Goal: Task Accomplishment & Management: Complete application form

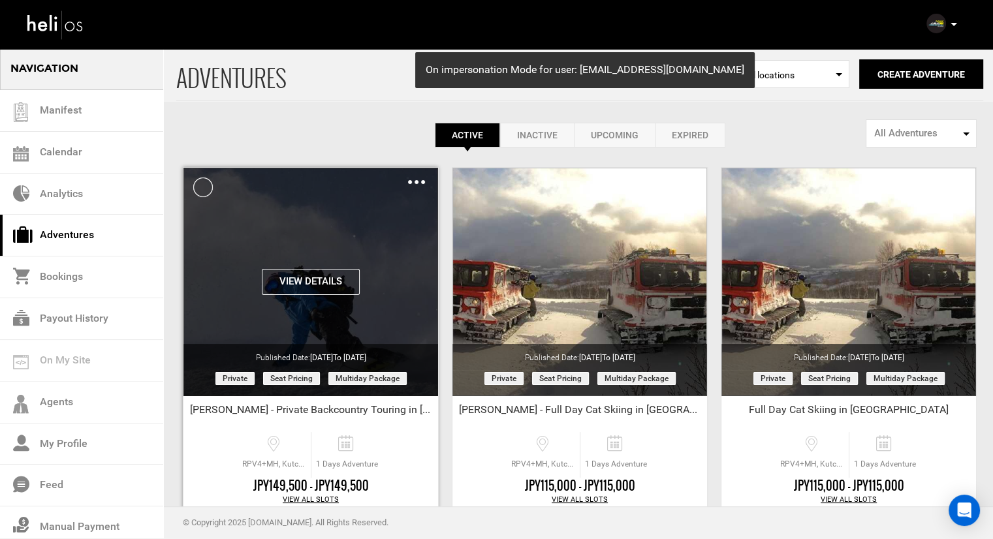
click at [414, 182] on img at bounding box center [416, 182] width 17 height 4
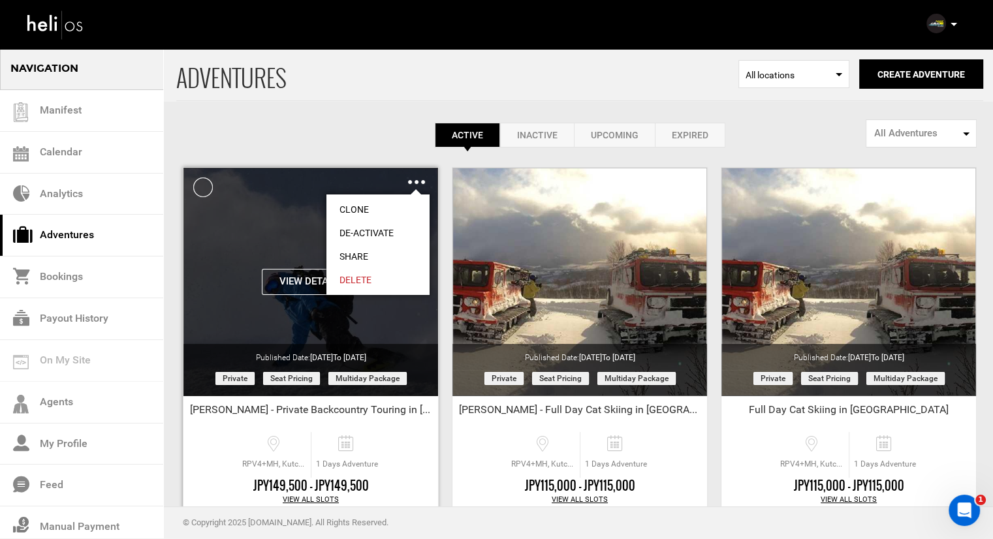
click at [366, 206] on link "Clone" at bounding box center [377, 210] width 103 height 24
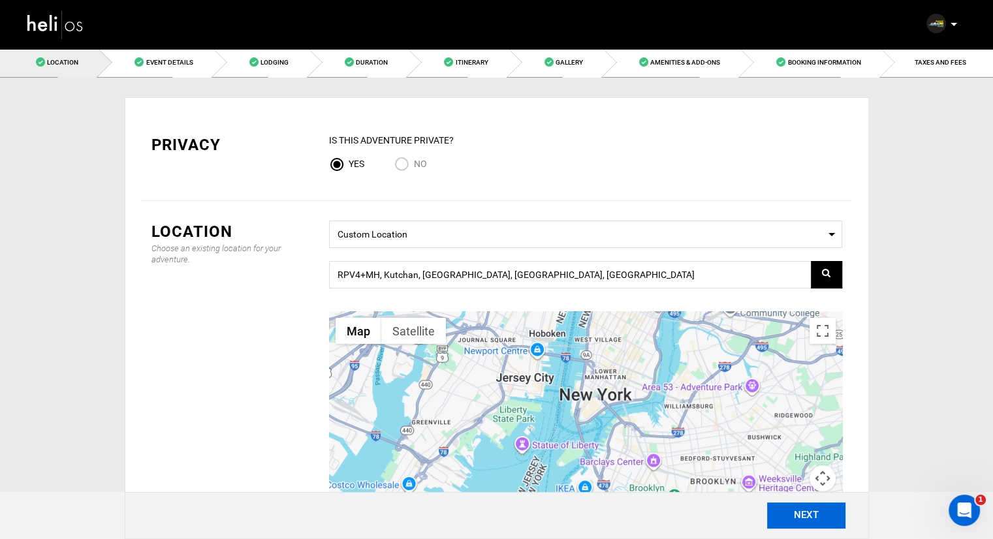
click at [814, 513] on button "NEXT" at bounding box center [806, 516] width 78 height 26
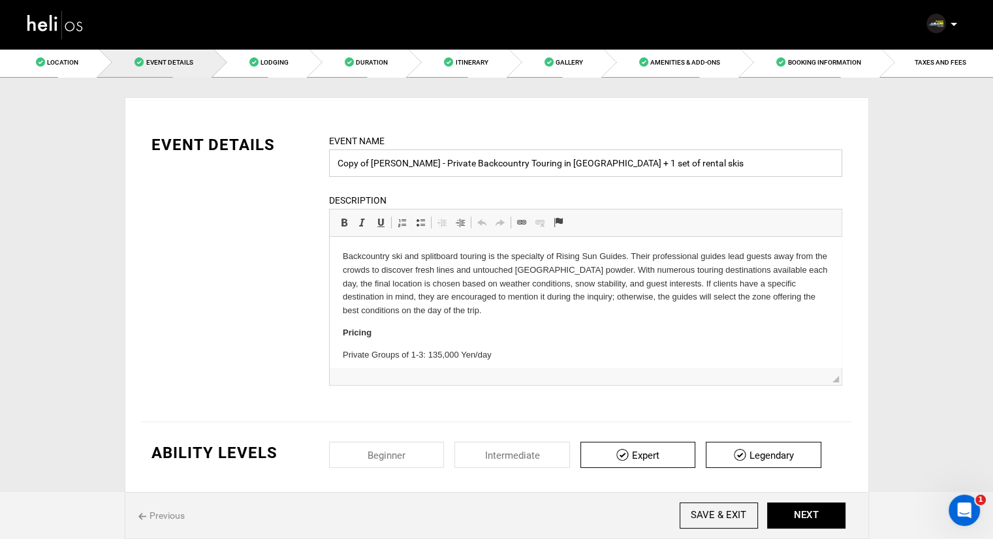
drag, startPoint x: 407, startPoint y: 162, endPoint x: 373, endPoint y: 164, distance: 34.0
click at [373, 164] on input "Copy of [PERSON_NAME] - Private Backcountry Touring in [GEOGRAPHIC_DATA] + 1 se…" at bounding box center [585, 163] width 513 height 27
drag, startPoint x: 410, startPoint y: 163, endPoint x: 306, endPoint y: 161, distance: 104.5
click at [306, 161] on div "EVENT DETAILS Event Name Copy of [PERSON_NAME] - Private Backcountry Touring in…" at bounding box center [497, 268] width 710 height 268
drag, startPoint x: 704, startPoint y: 164, endPoint x: 513, endPoint y: 160, distance: 191.4
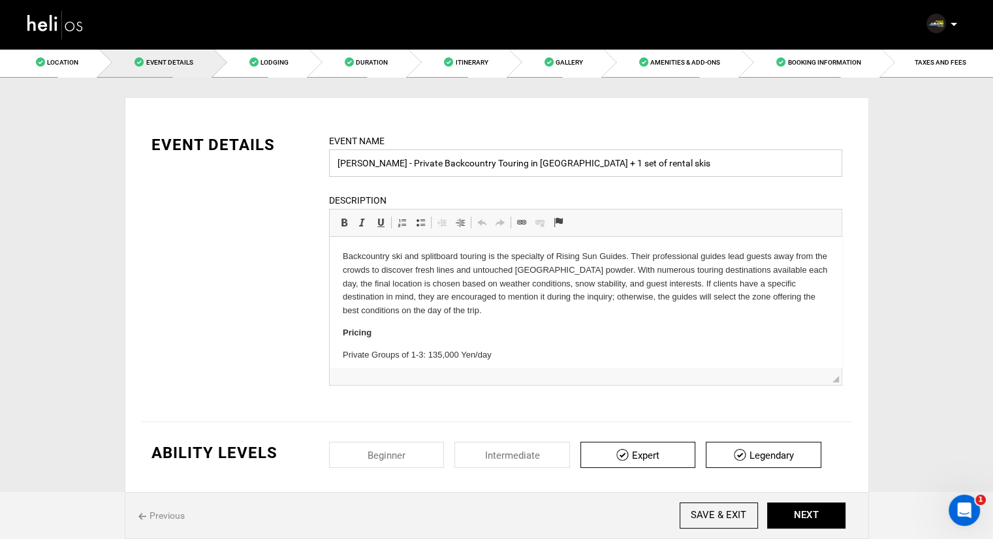
click at [513, 160] on input "[PERSON_NAME] - Private Backcountry Touring in [GEOGRAPHIC_DATA] + 1 set of ren…" at bounding box center [585, 163] width 513 height 27
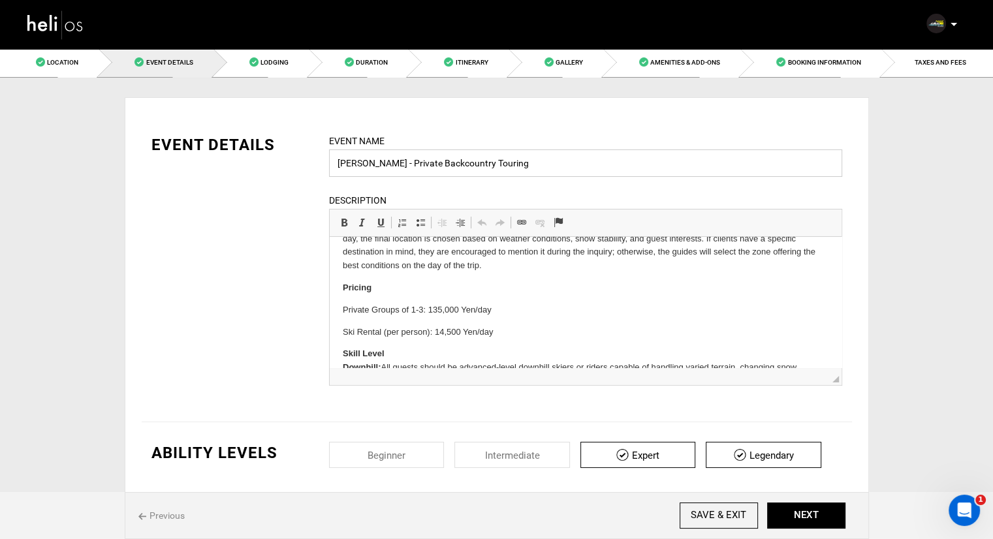
scroll to position [65, 0]
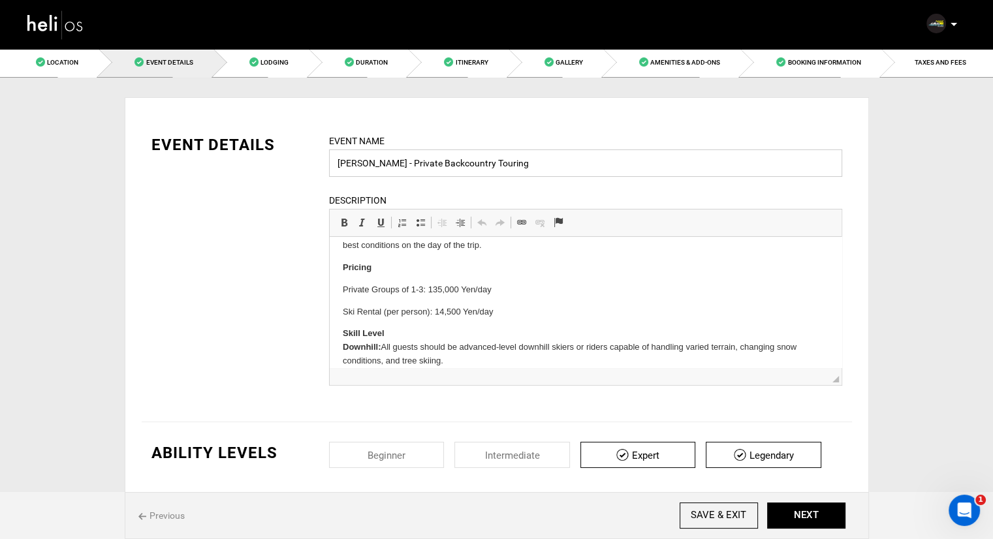
type input "[PERSON_NAME] - Private Backcountry Touring"
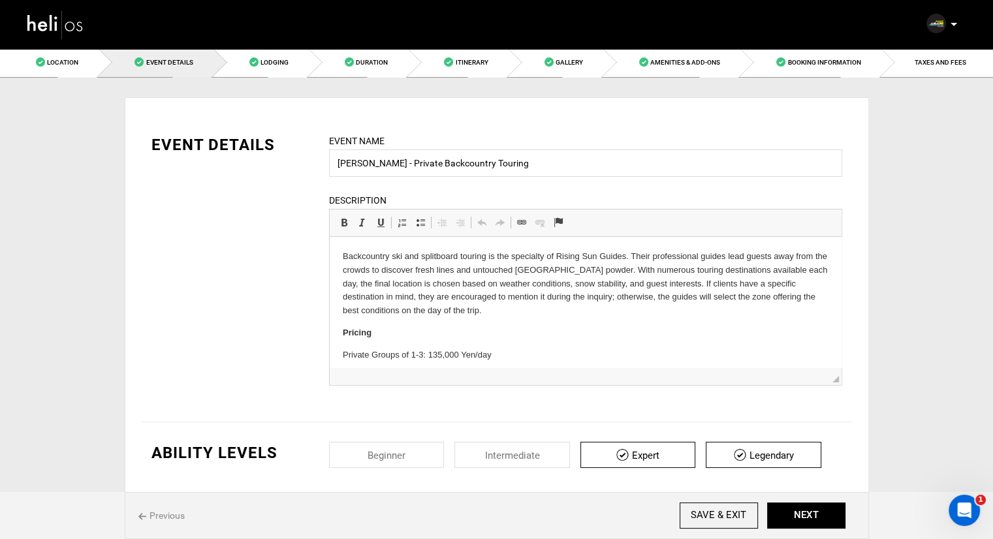
drag, startPoint x: 502, startPoint y: 316, endPoint x: 420, endPoint y: 298, distance: 83.6
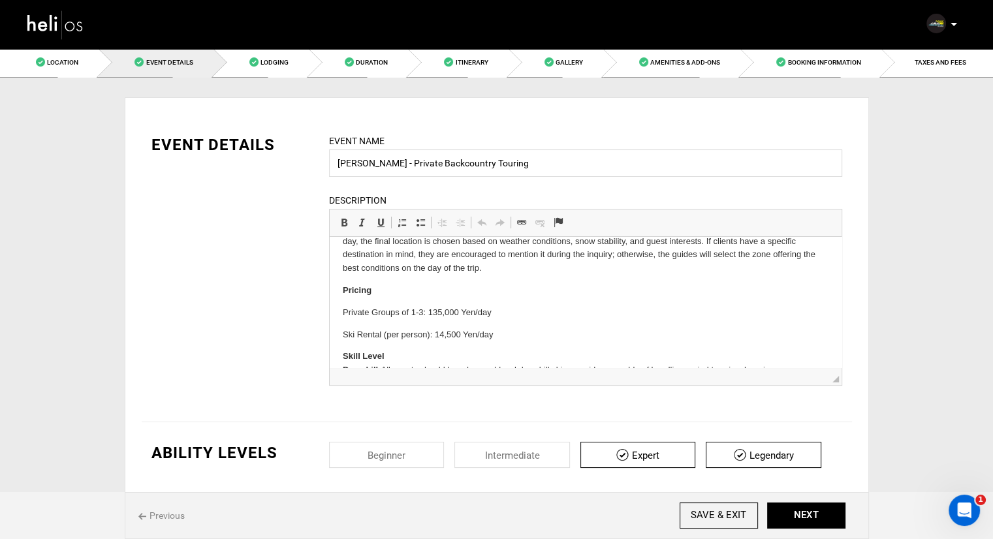
scroll to position [65, 0]
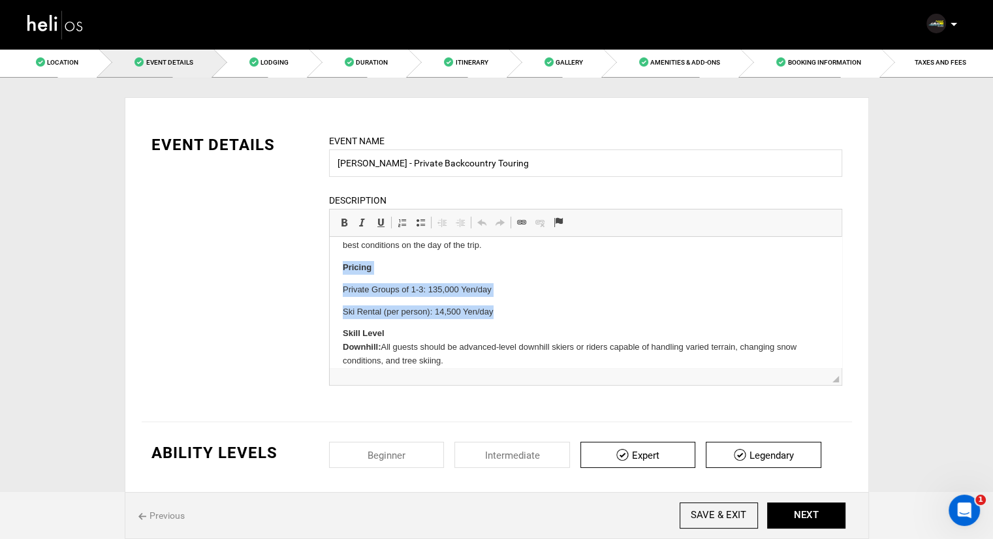
drag, startPoint x: 501, startPoint y: 311, endPoint x: 338, endPoint y: 269, distance: 168.0
click at [338, 269] on html "Backcountry ski and splitboard touring is the specialty of Rising Sun Guides. T…" at bounding box center [585, 330] width 512 height 317
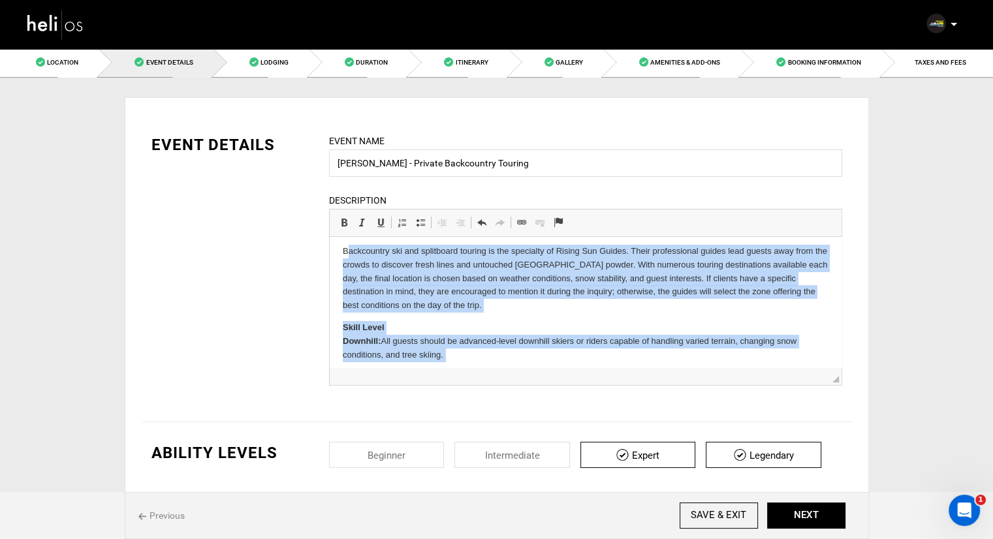
scroll to position [3, 0]
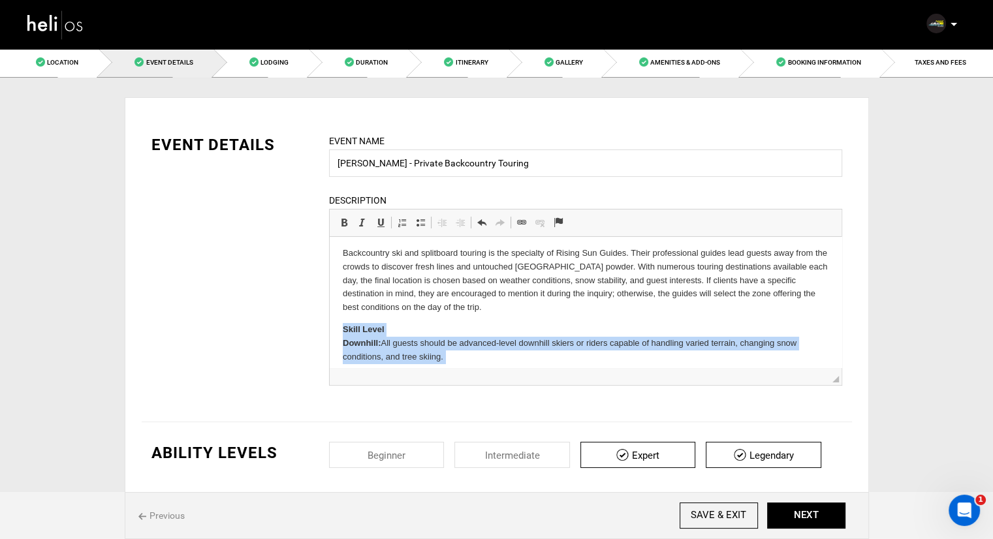
drag, startPoint x: 453, startPoint y: 351, endPoint x: 339, endPoint y: 325, distance: 117.2
click at [339, 325] on html "Backcountry ski and splitboard touring is the specialty of Rising Sun Guides. T…" at bounding box center [585, 359] width 512 height 250
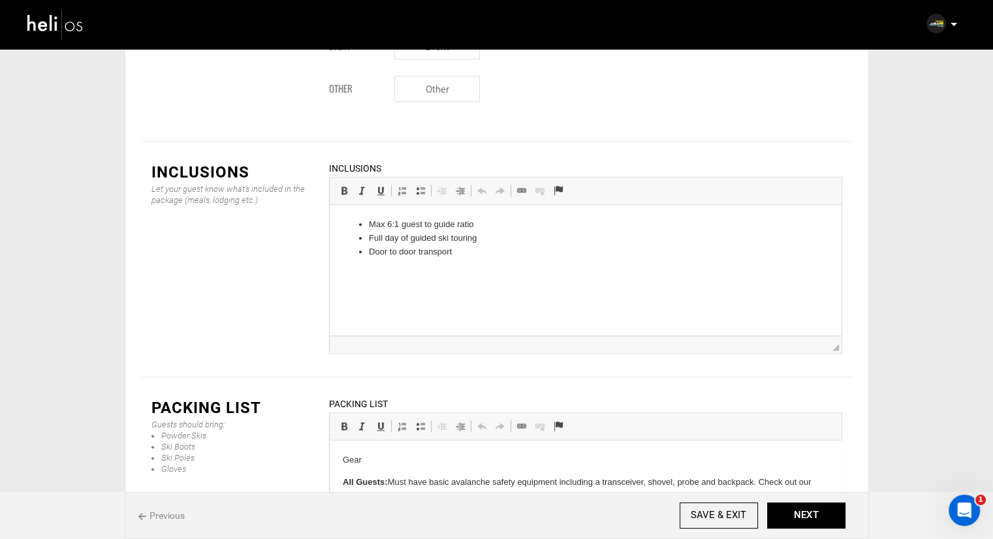
scroll to position [1577, 0]
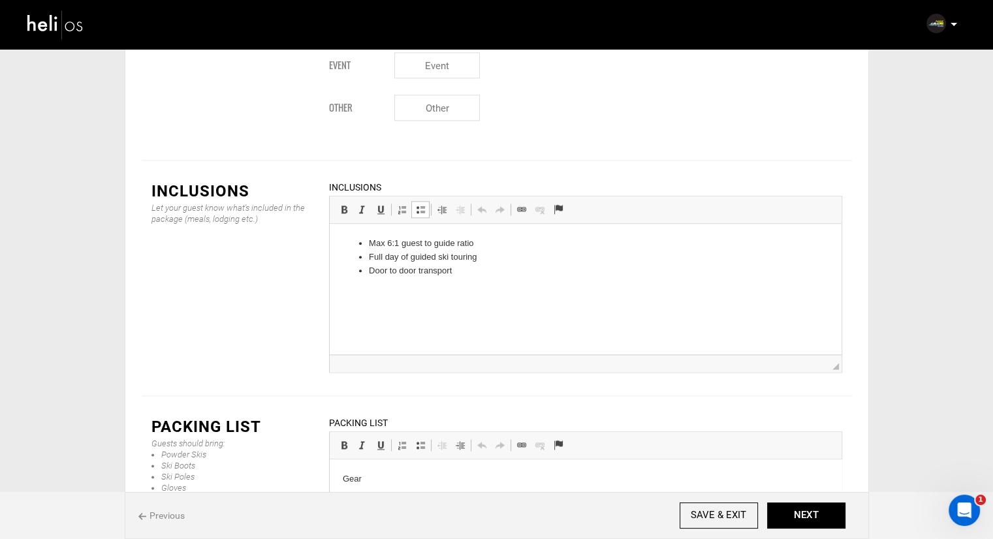
drag, startPoint x: 480, startPoint y: 246, endPoint x: 361, endPoint y: 241, distance: 118.9
click at [386, 240] on li "Max 6:1 guest to guide ratio" at bounding box center [585, 244] width 434 height 14
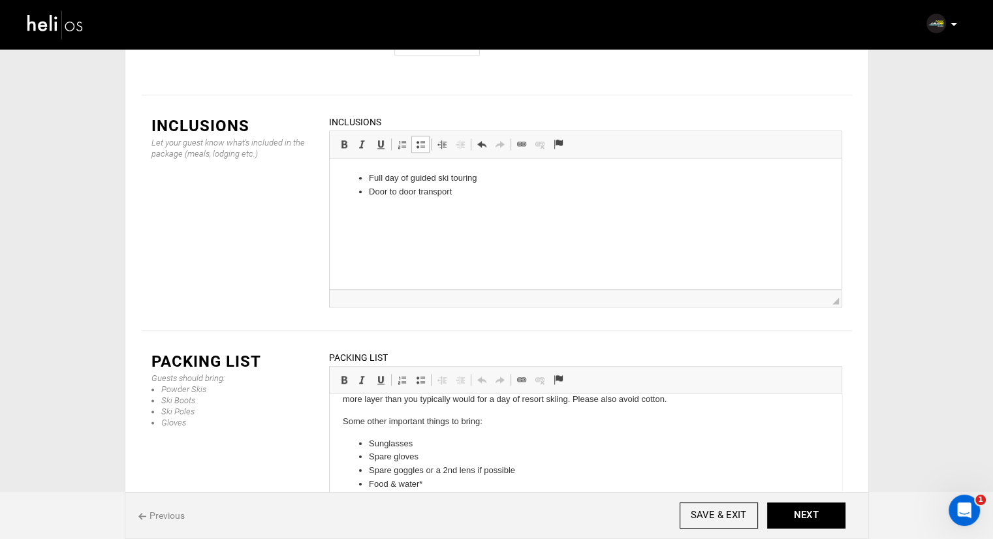
scroll to position [199, 0]
click at [810, 515] on button "NEXT" at bounding box center [806, 516] width 78 height 26
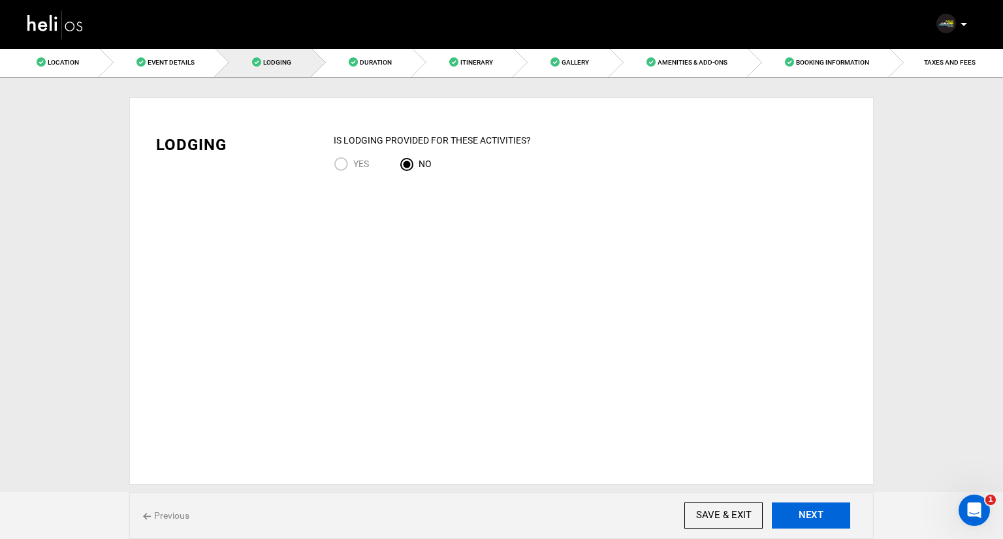
click at [801, 522] on button "NEXT" at bounding box center [811, 516] width 78 height 26
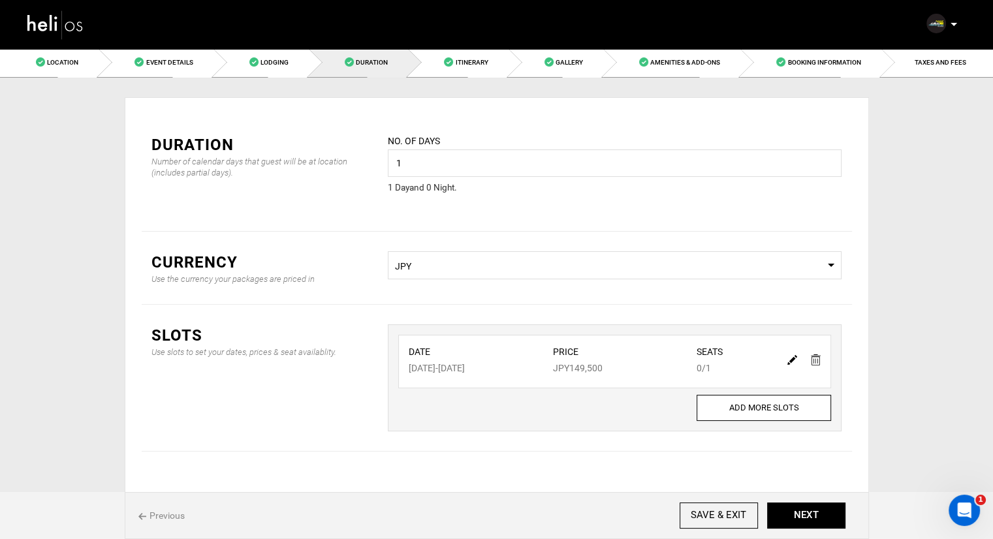
click at [794, 361] on img at bounding box center [792, 360] width 10 height 10
type input "[DATE]"
type input "149500"
type input "1"
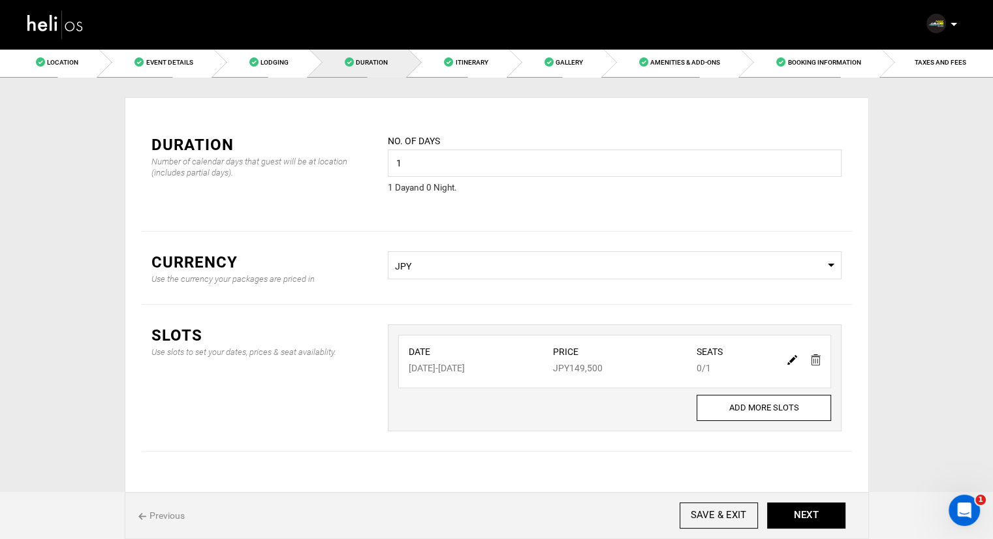
type input "0"
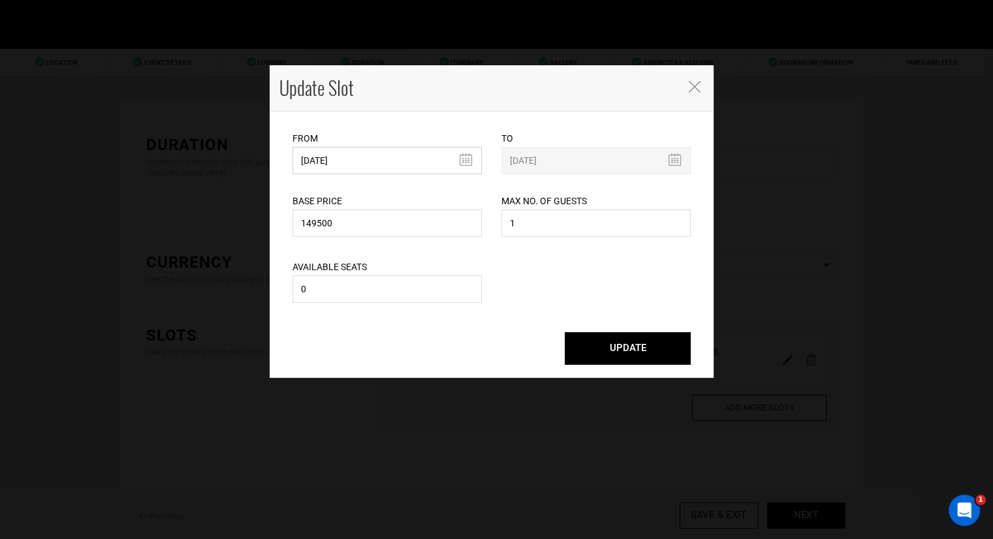
click at [396, 156] on input "[DATE]" at bounding box center [387, 160] width 189 height 27
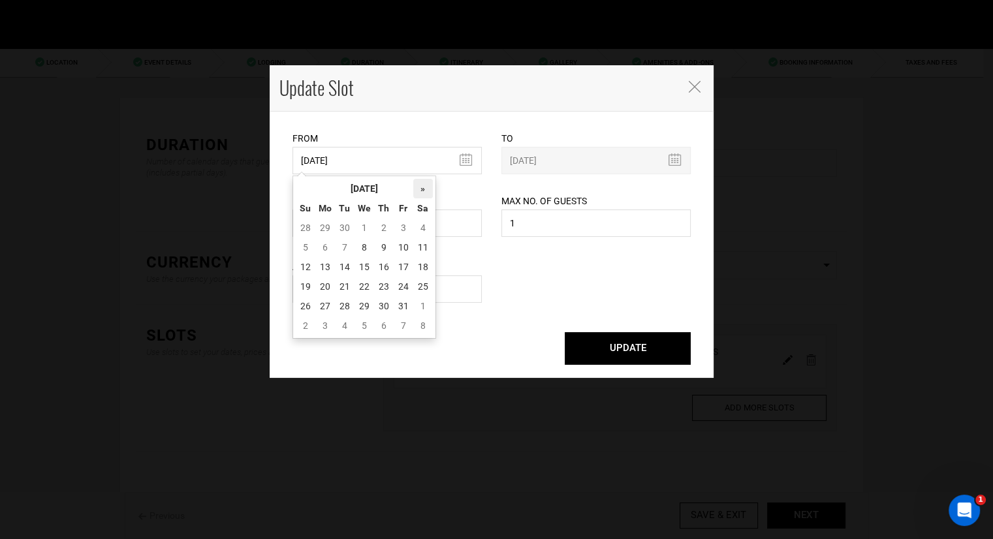
click at [427, 189] on th "»" at bounding box center [423, 189] width 20 height 20
click at [301, 188] on th "«" at bounding box center [306, 189] width 20 height 20
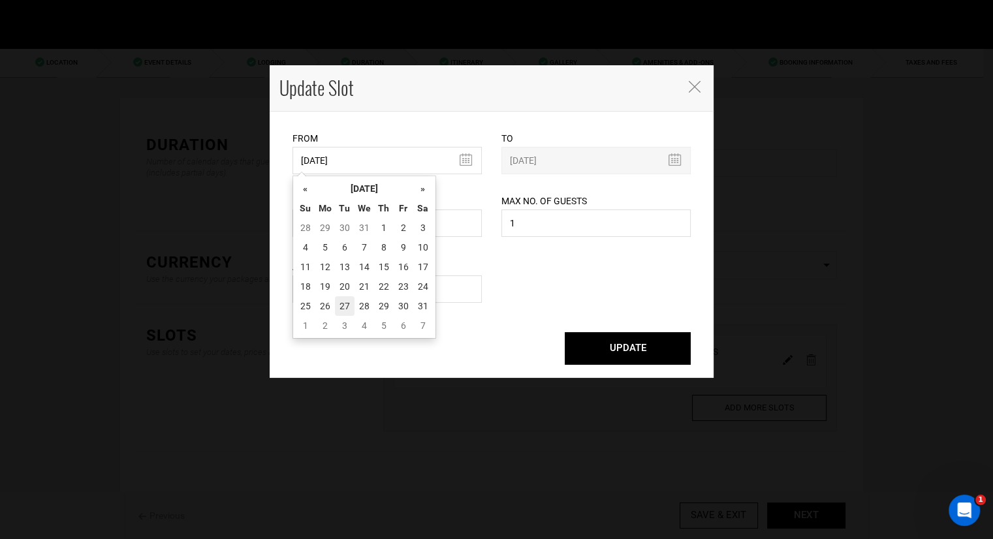
click at [343, 304] on td "27" at bounding box center [345, 306] width 20 height 20
type input "[DATE]"
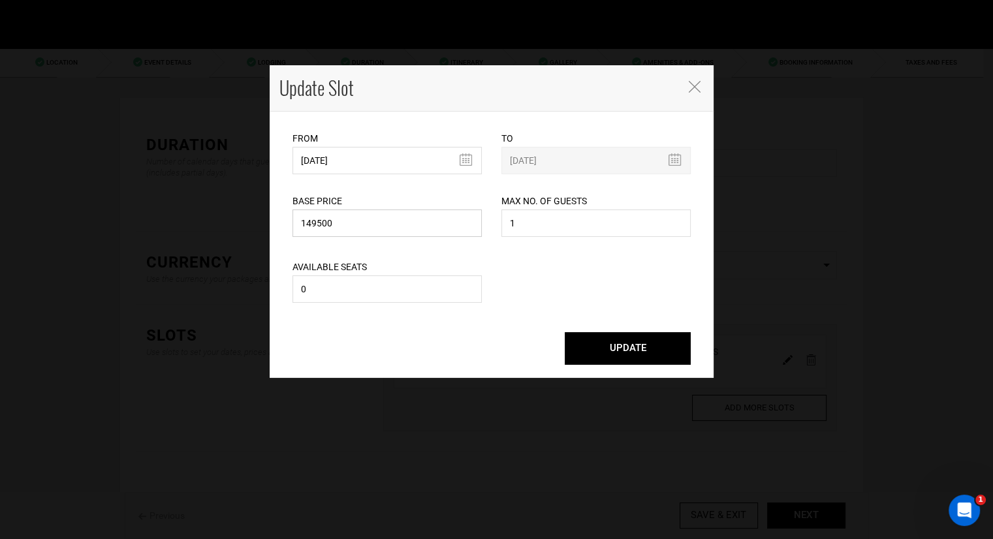
click at [404, 226] on input "149500" at bounding box center [387, 223] width 189 height 27
type input "160000"
click at [611, 351] on button "UPDATE" at bounding box center [628, 348] width 126 height 33
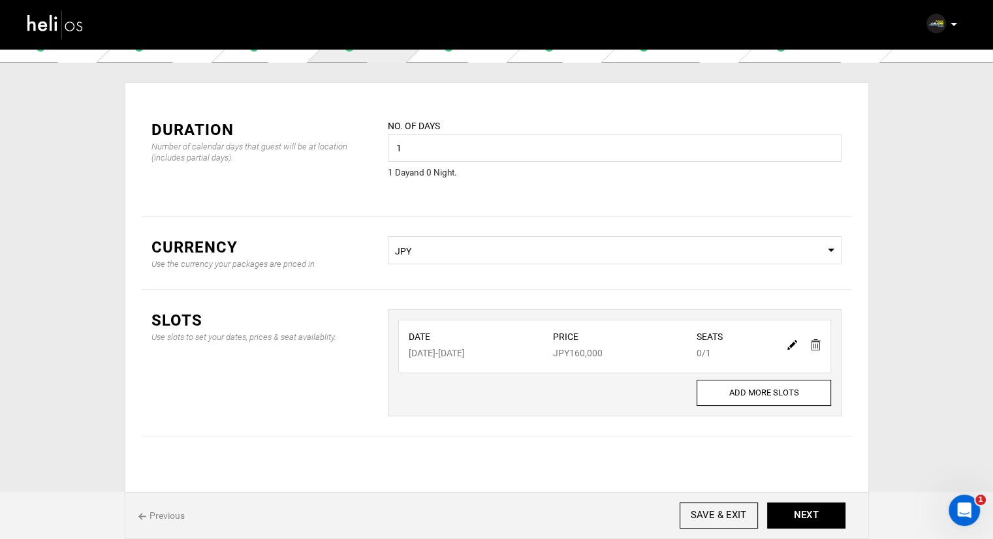
scroll to position [24, 0]
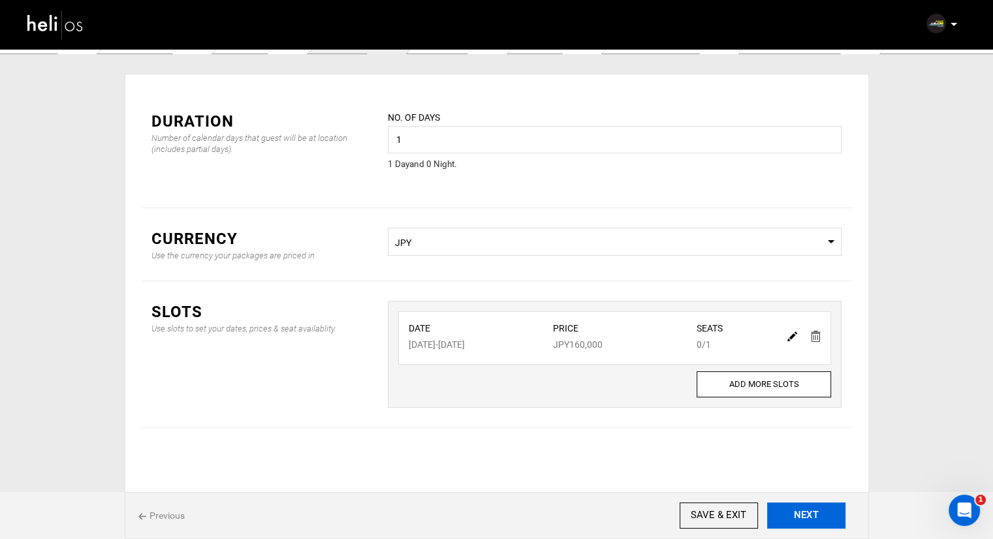
click at [818, 518] on button "NEXT" at bounding box center [806, 516] width 78 height 26
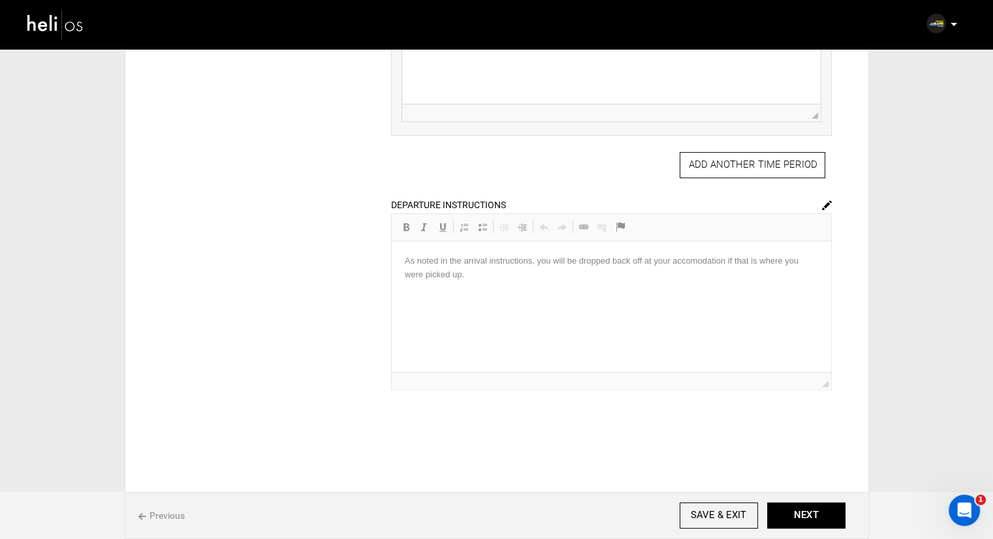
scroll to position [456, 0]
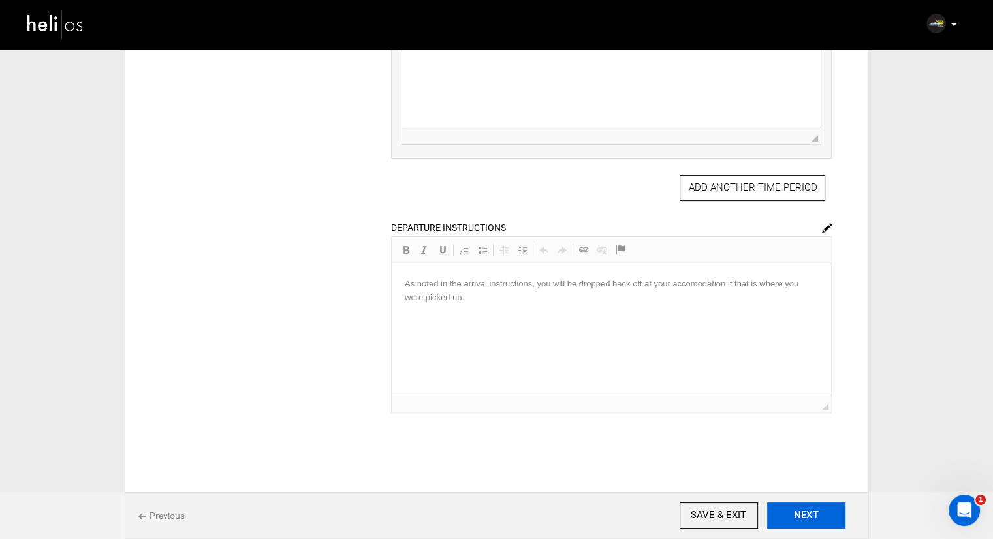
click at [804, 510] on button "NEXT" at bounding box center [806, 516] width 78 height 26
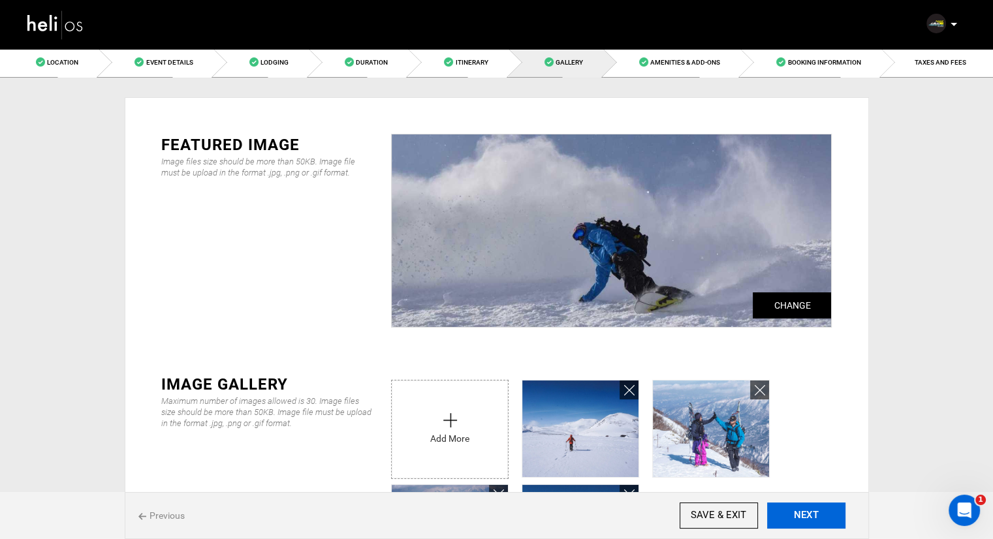
click at [801, 510] on button "NEXT" at bounding box center [806, 516] width 78 height 26
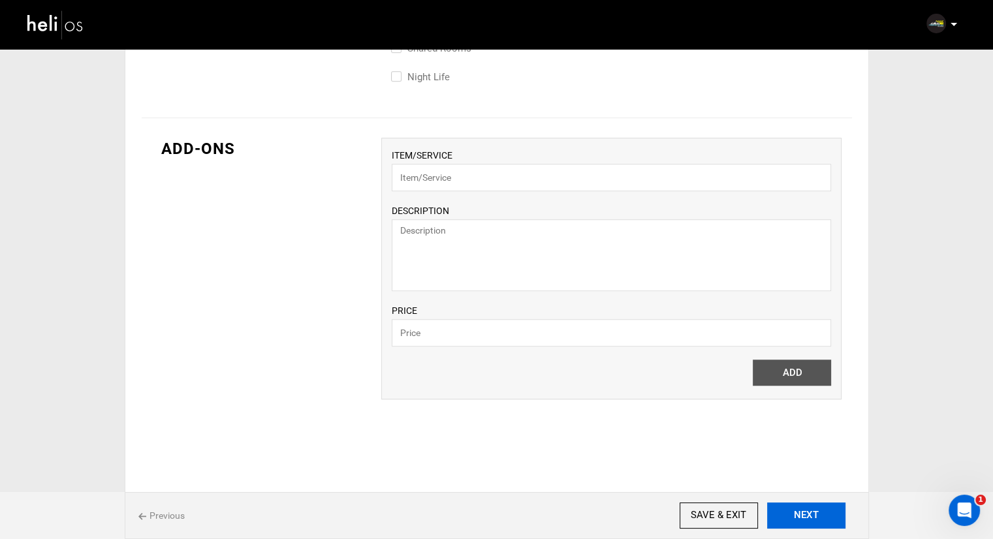
scroll to position [914, 0]
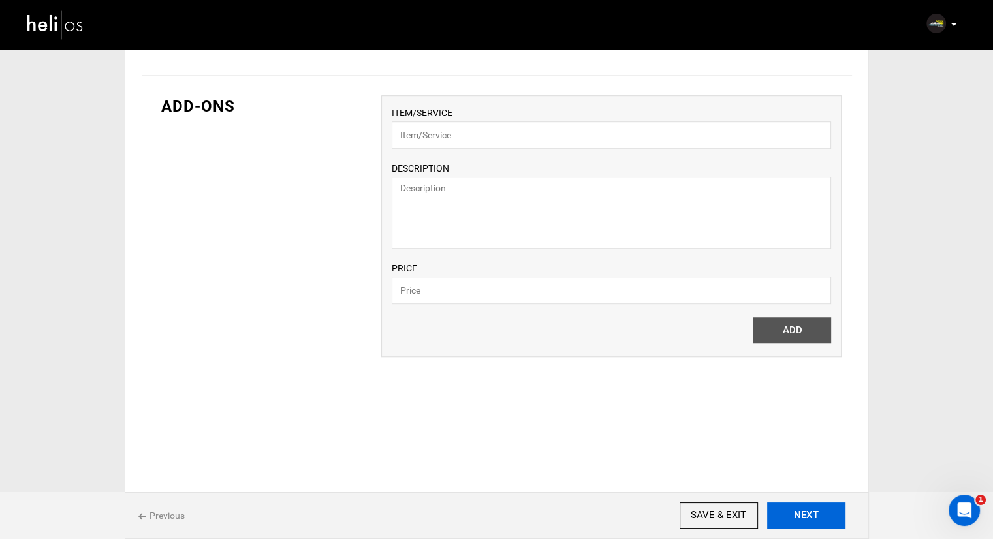
click at [817, 513] on button "NEXT" at bounding box center [806, 516] width 78 height 26
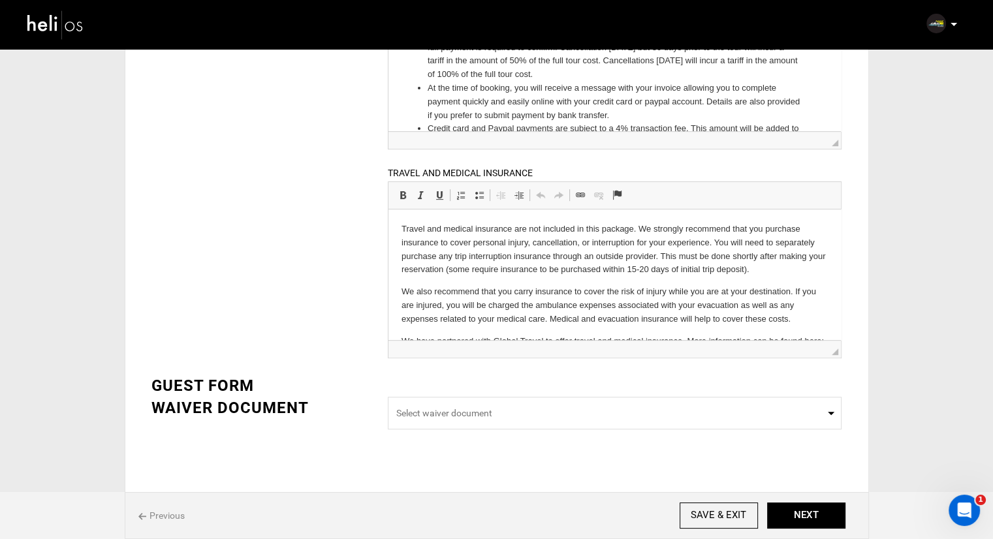
scroll to position [355, 0]
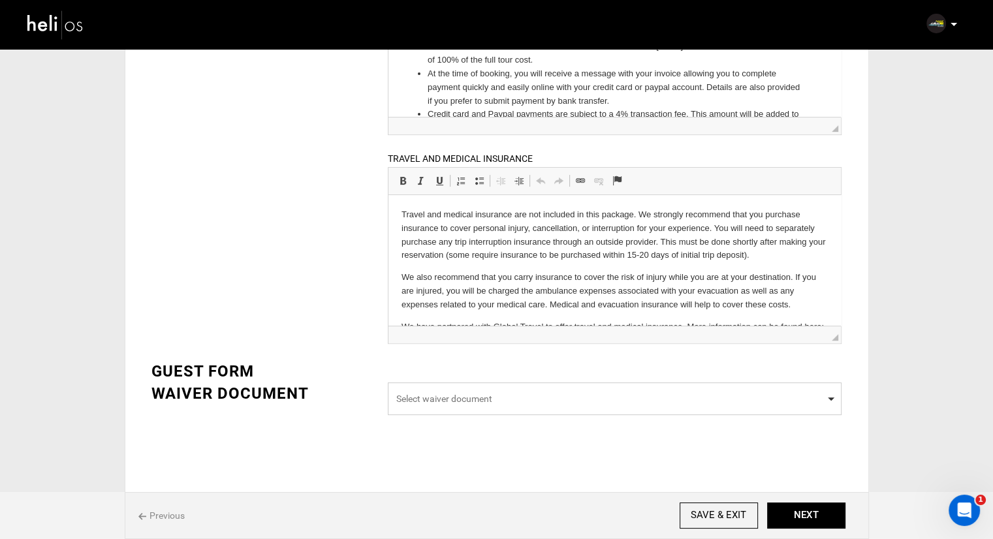
click at [556, 399] on span "Select waiver document" at bounding box center [614, 398] width 437 height 13
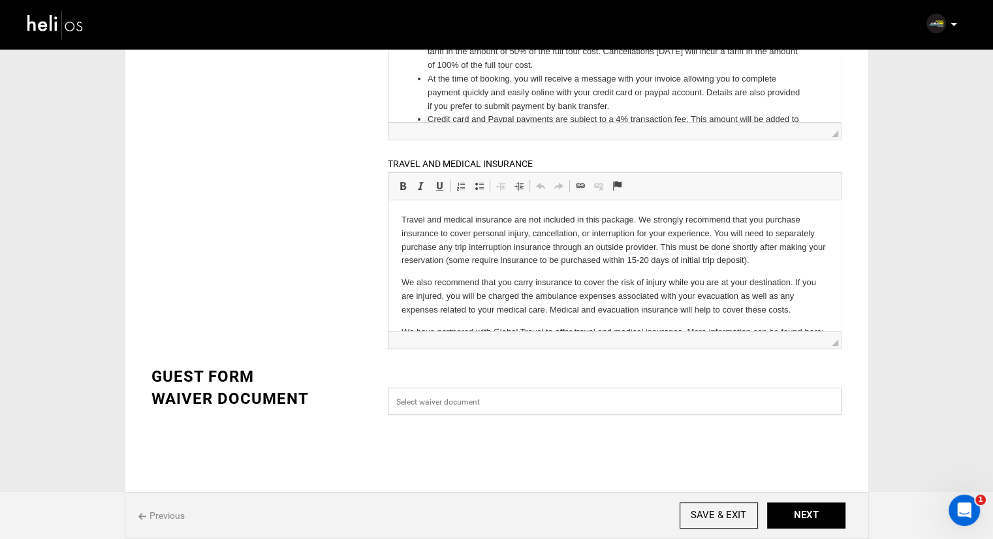
scroll to position [349, 0]
click at [552, 402] on input "Select box" at bounding box center [615, 401] width 454 height 27
click at [334, 345] on div "BOOKING INFORMATION DEPOSIT POLICY Allow consumers to reserve this adventure by…" at bounding box center [497, 96] width 710 height 663
click at [439, 405] on span "Select waiver document" at bounding box center [614, 404] width 437 height 13
click at [441, 404] on input "Select box" at bounding box center [615, 401] width 454 height 27
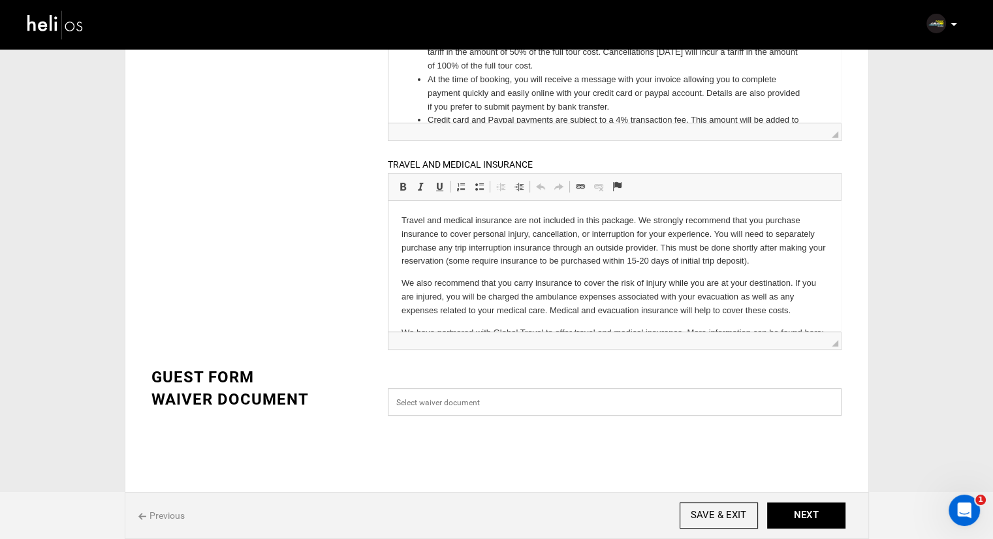
paste input "[URL][DOMAIN_NAME]"
click at [355, 349] on div "BOOKING INFORMATION DEPOSIT POLICY Allow consumers to reserve this adventure by…" at bounding box center [497, 96] width 710 height 663
click at [317, 326] on div "BOOKING INFORMATION DEPOSIT POLICY Allow consumers to reserve this adventure by…" at bounding box center [497, 99] width 710 height 669
click at [605, 416] on span "Select waiver document" at bounding box center [615, 404] width 454 height 33
click at [598, 405] on input "Select box" at bounding box center [615, 401] width 454 height 27
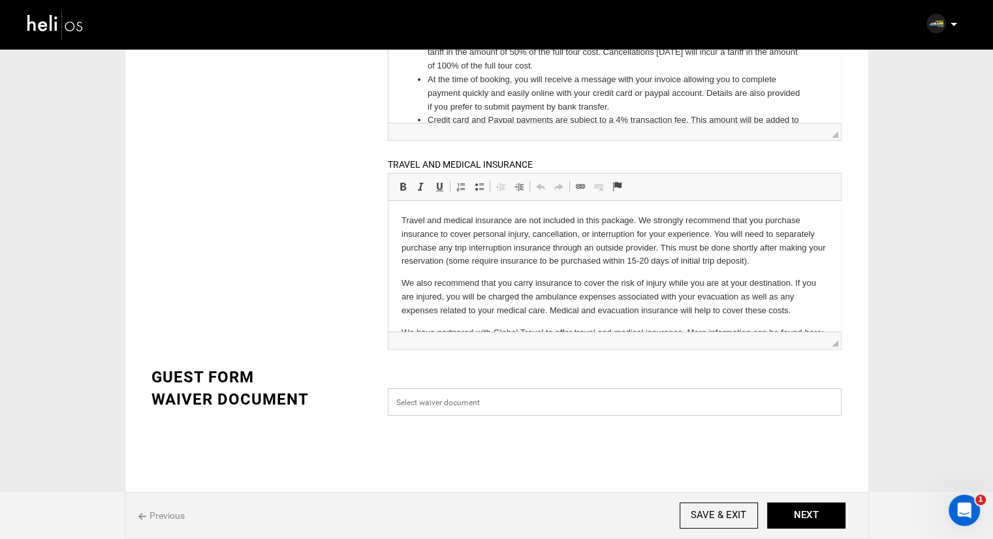
paste input "[URL][DOMAIN_NAME]"
type input "[URL][DOMAIN_NAME]"
click at [789, 518] on button "NEXT" at bounding box center [806, 516] width 78 height 26
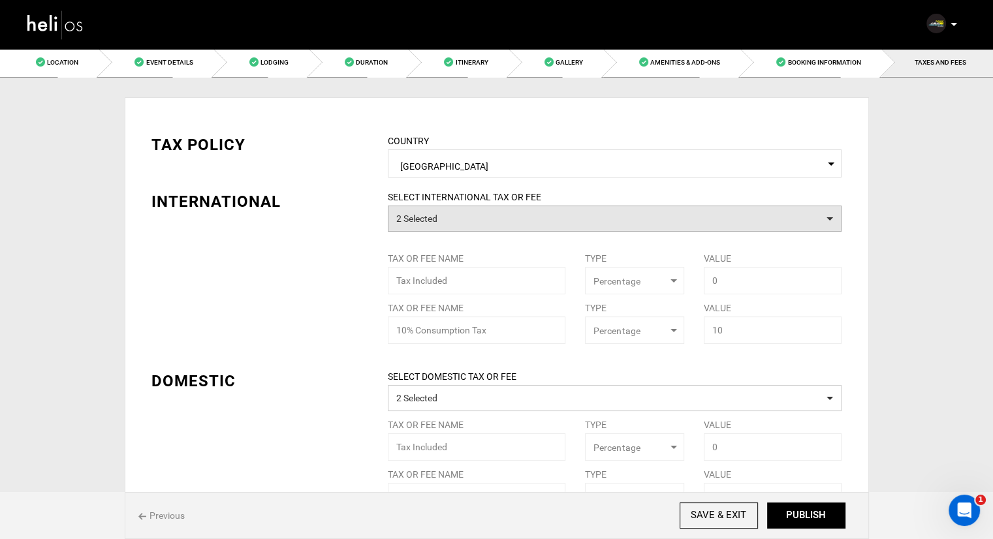
click at [444, 217] on button "2 Selected" at bounding box center [615, 219] width 454 height 26
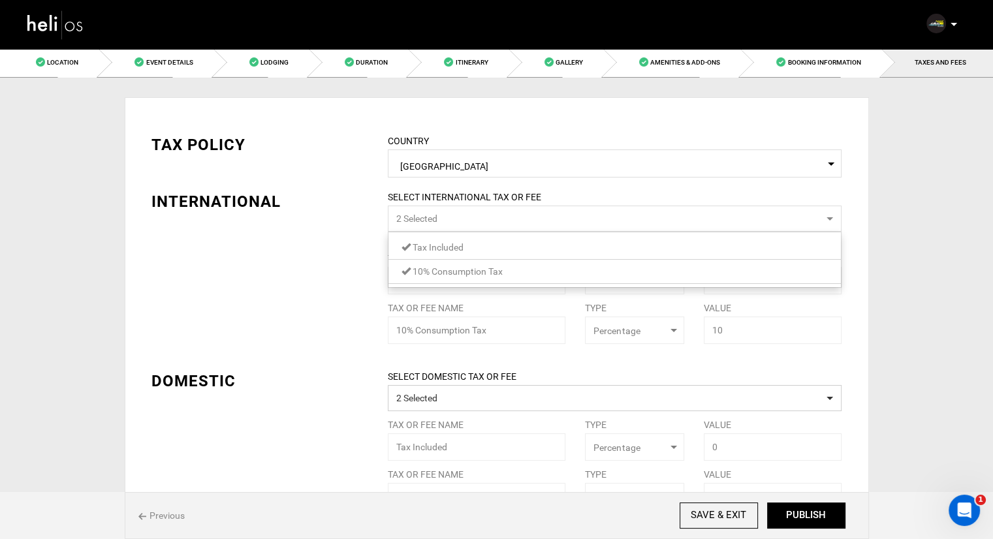
click at [406, 267] on span at bounding box center [406, 270] width 9 height 9
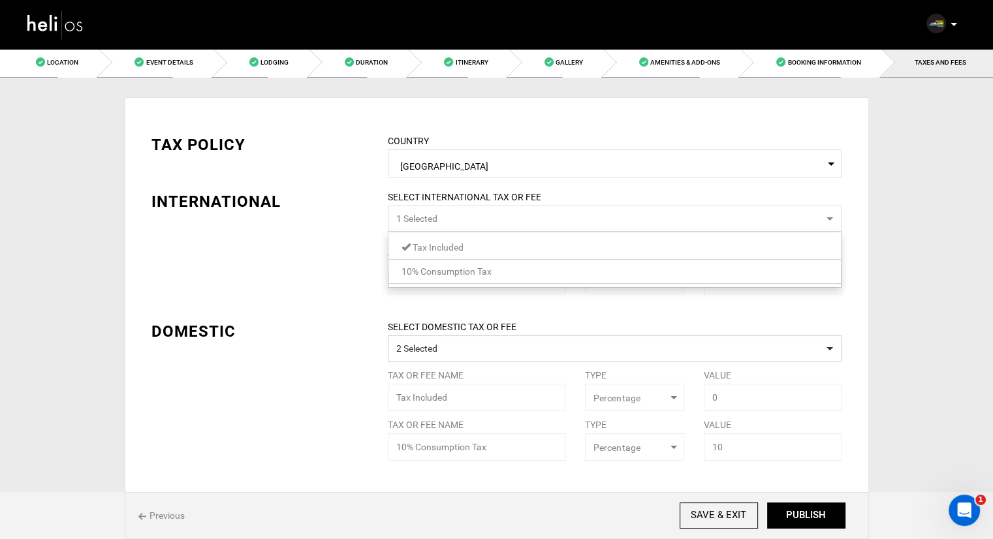
click at [356, 258] on div "TAX POLICY COUNTRY Select Country [GEOGRAPHIC_DATA] Please select a country. IN…" at bounding box center [497, 287] width 710 height 347
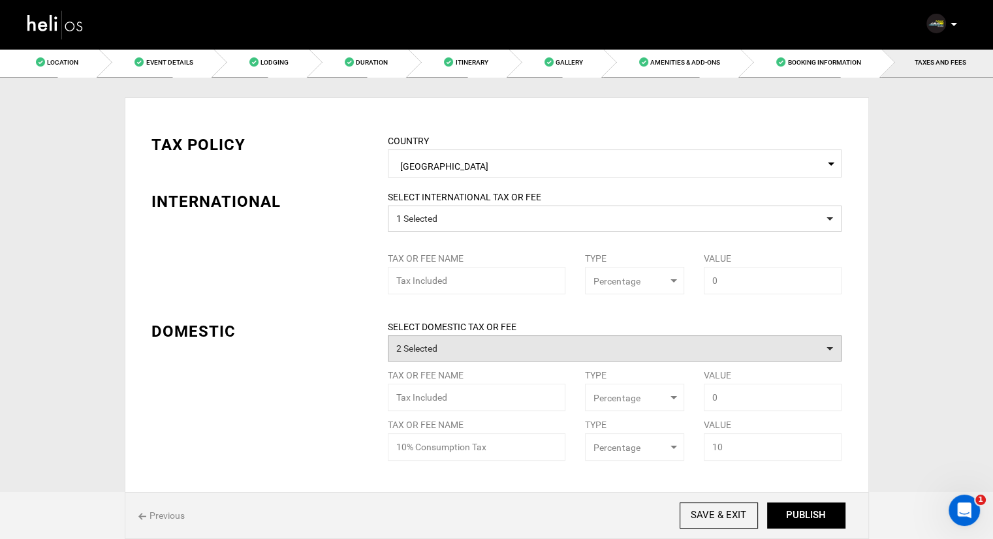
click at [443, 349] on button "2 Selected" at bounding box center [615, 349] width 454 height 26
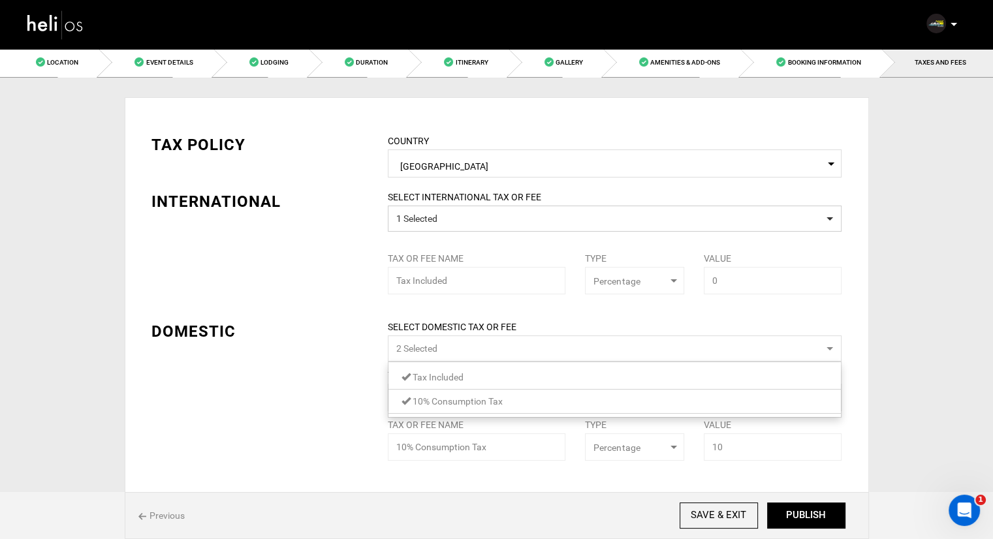
click at [406, 400] on span at bounding box center [406, 400] width 9 height 9
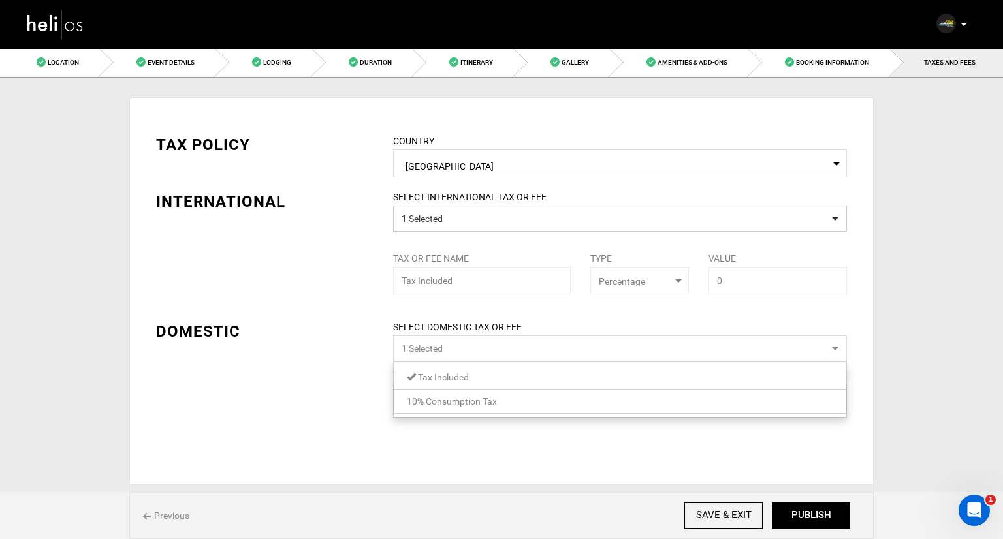
click at [309, 386] on div "TAX POLICY COUNTRY Select Country [GEOGRAPHIC_DATA] Please select a country. IN…" at bounding box center [501, 262] width 710 height 297
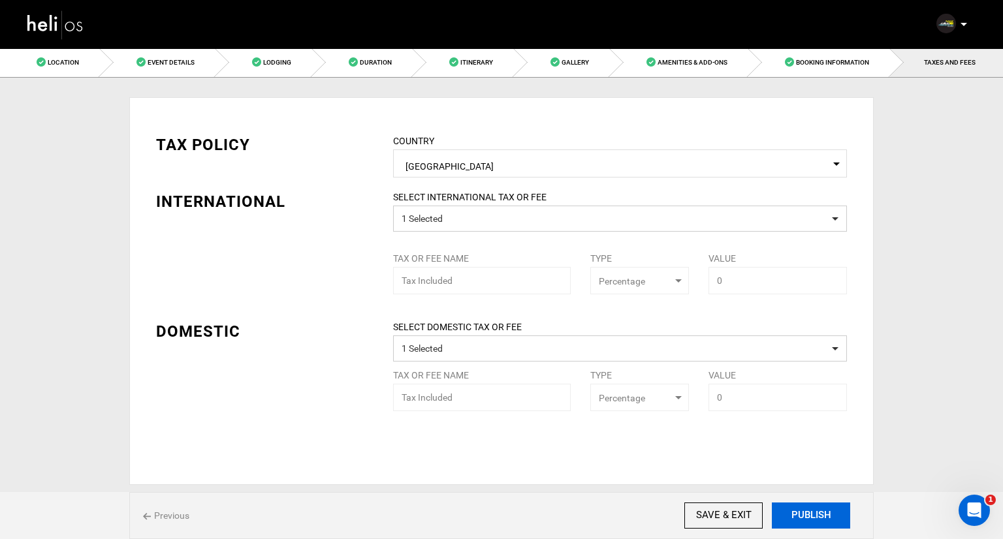
click at [804, 519] on button "PUBLISH" at bounding box center [811, 516] width 78 height 26
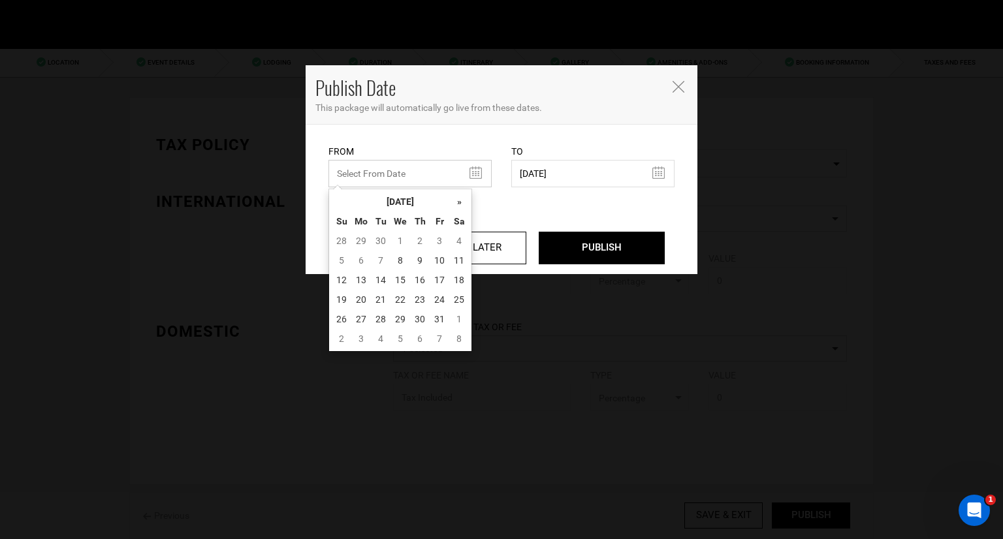
click at [469, 168] on input "text" at bounding box center [409, 173] width 163 height 27
click at [393, 263] on td "8" at bounding box center [400, 261] width 20 height 20
type input "[DATE]"
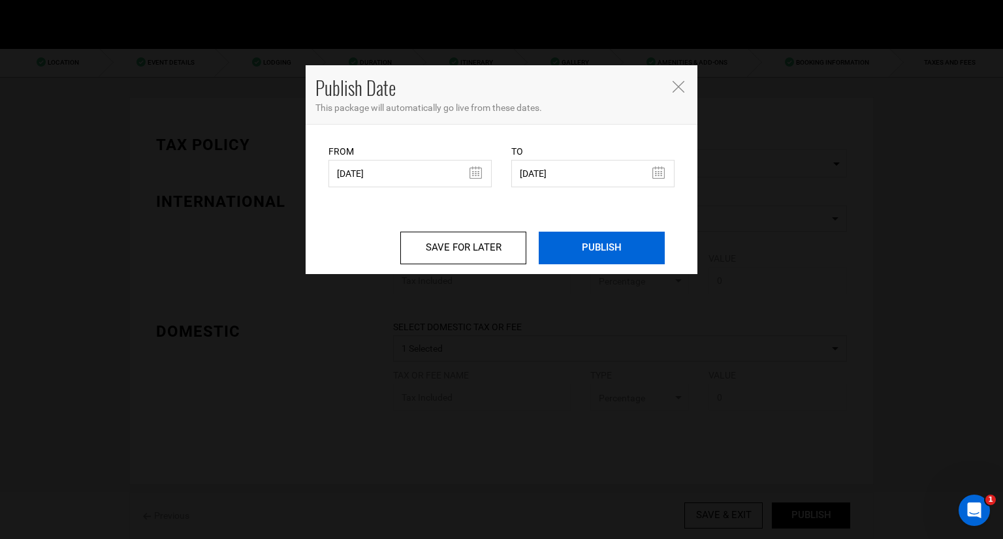
click at [606, 247] on input "PUBLISH" at bounding box center [602, 248] width 126 height 33
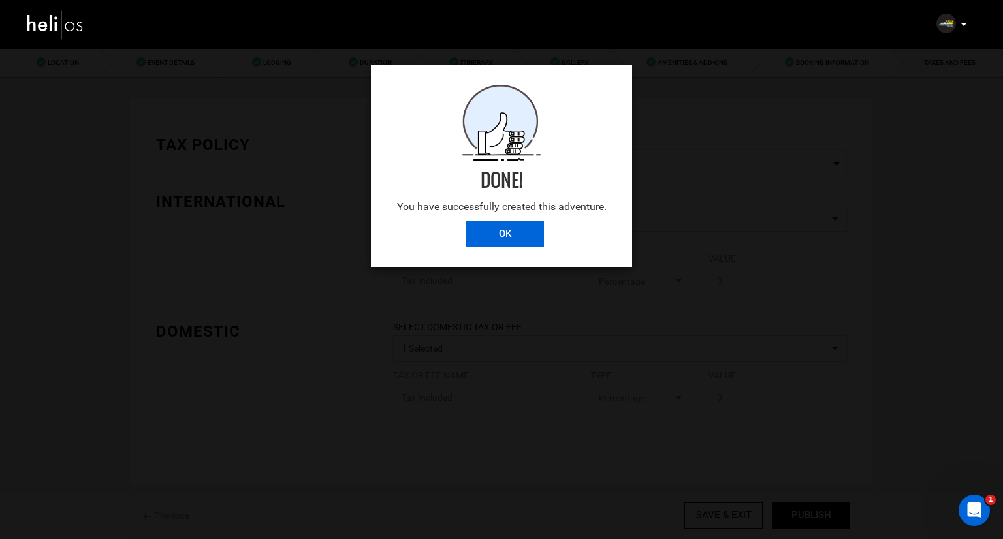
click at [539, 236] on input "OK" at bounding box center [505, 234] width 78 height 26
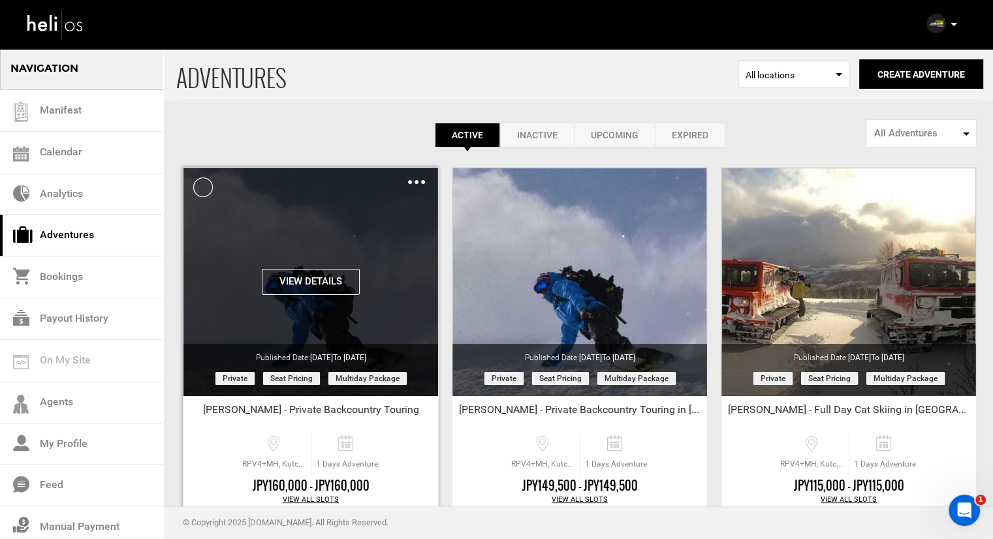
click at [420, 184] on div "Clone De-Activate Share Delete" at bounding box center [416, 181] width 17 height 15
click at [417, 180] on img at bounding box center [416, 182] width 17 height 4
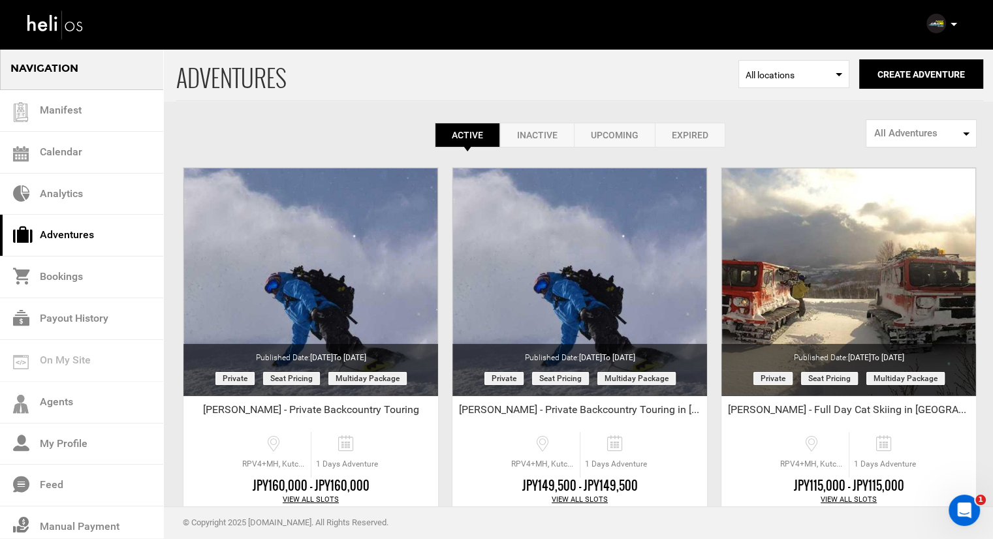
click at [384, 110] on div "Active Inactive Upcoming Expired Active Active Inactive Upcoming Expired Active…" at bounding box center [579, 98] width 807 height 100
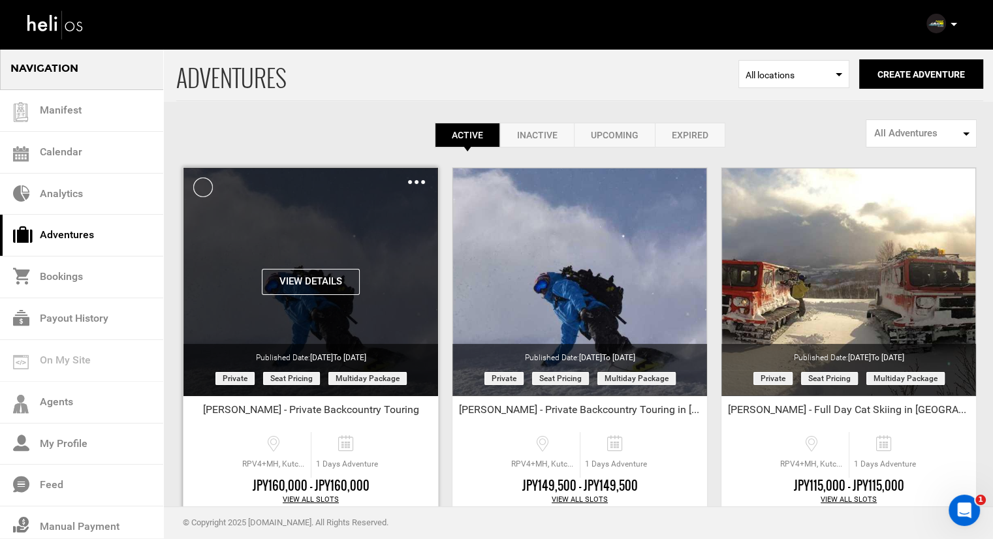
click at [423, 182] on img at bounding box center [416, 182] width 17 height 4
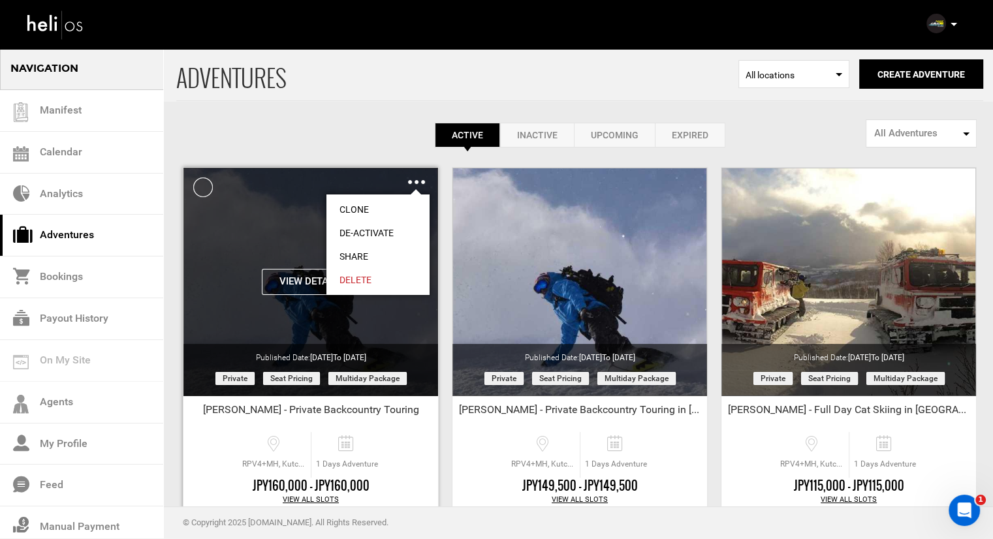
click at [368, 253] on link "Share" at bounding box center [377, 257] width 103 height 24
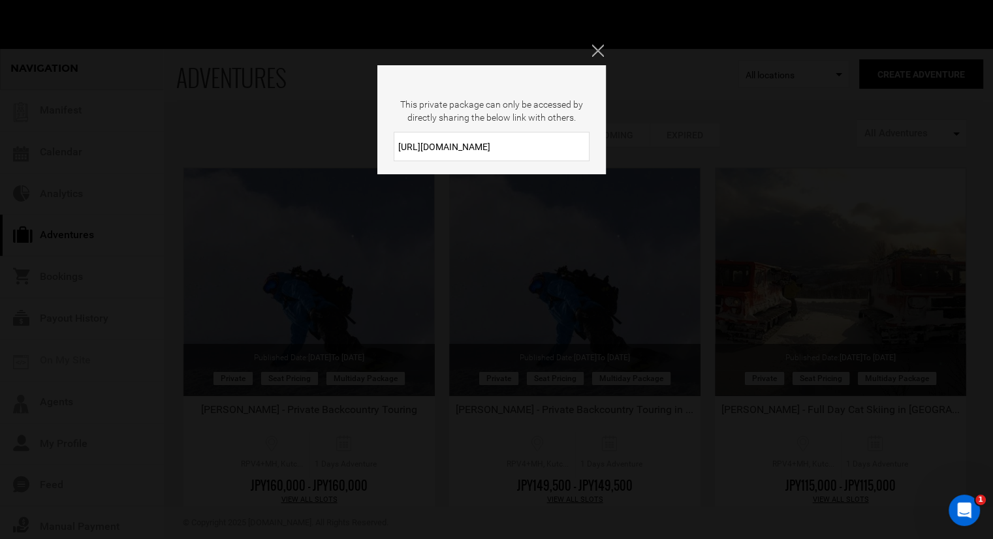
click at [486, 144] on input "[URL][DOMAIN_NAME]" at bounding box center [492, 146] width 196 height 29
click at [601, 45] on icon "Close" at bounding box center [598, 50] width 12 height 12
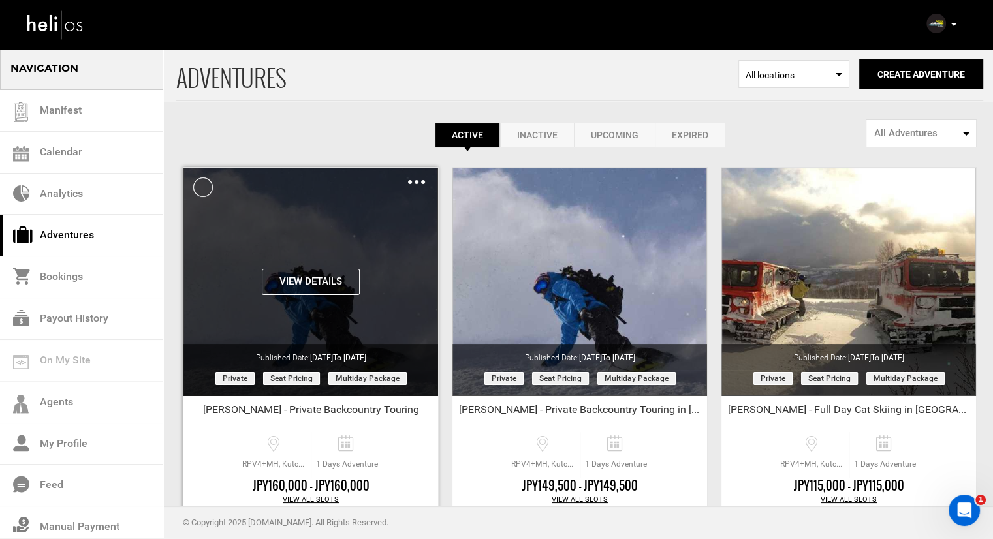
click at [413, 179] on div "Clone De-Activate Share Delete" at bounding box center [416, 181] width 17 height 15
click at [413, 181] on img at bounding box center [416, 182] width 17 height 4
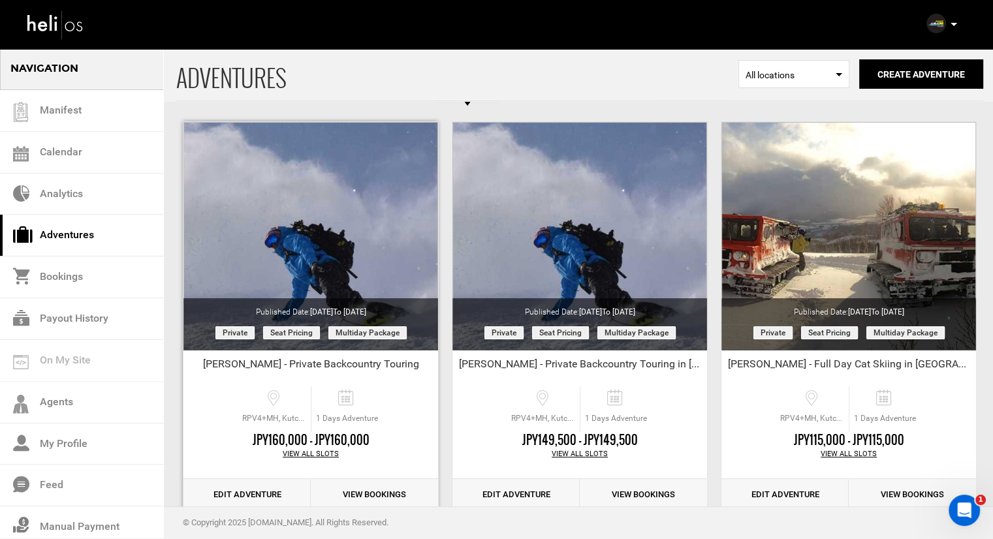
scroll to position [65, 0]
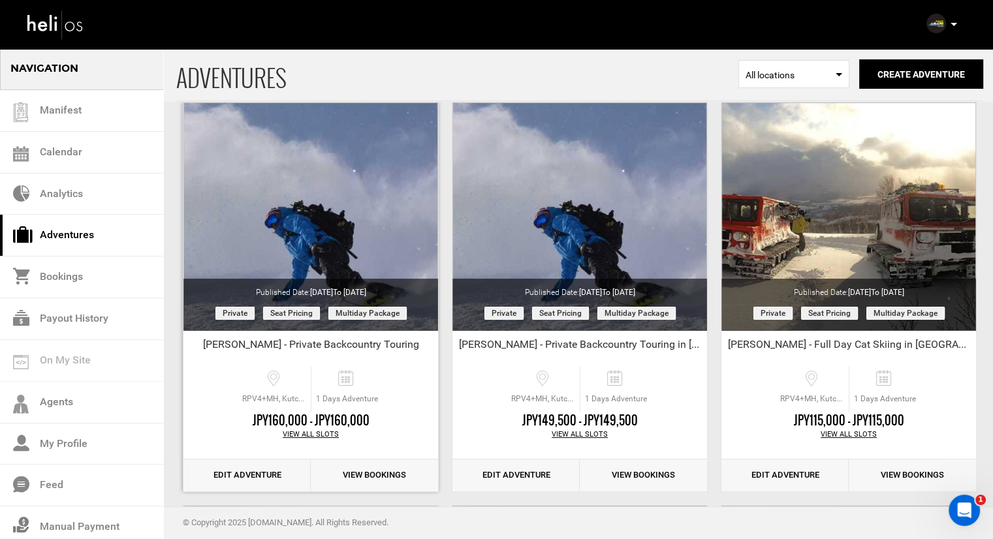
click at [259, 473] on link "Edit Adventure" at bounding box center [246, 476] width 127 height 32
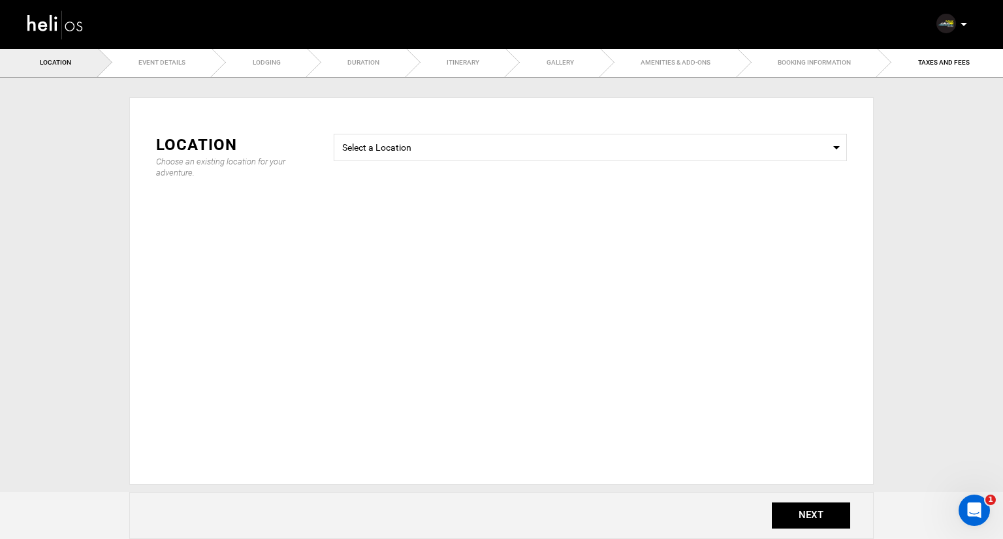
type input "1"
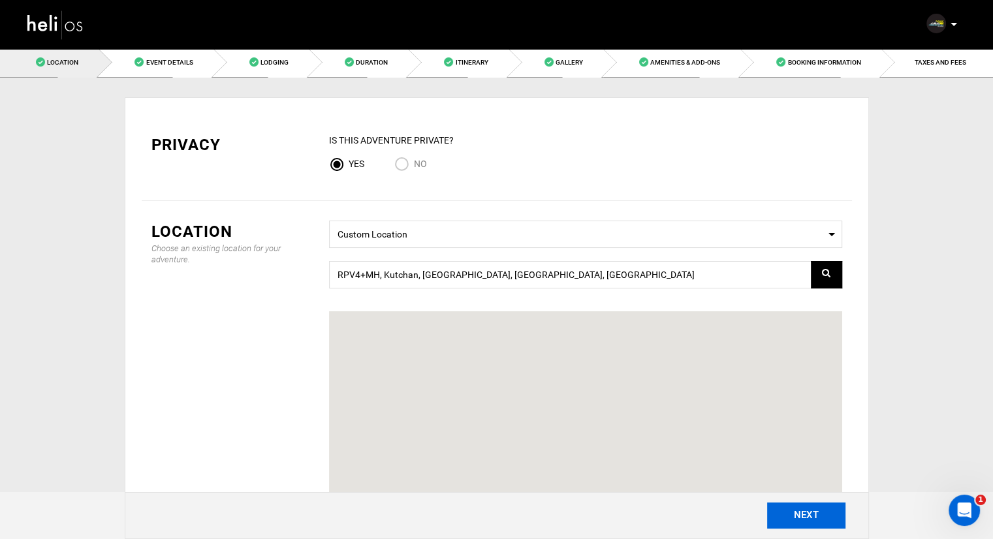
click at [784, 521] on button "NEXT" at bounding box center [806, 516] width 78 height 26
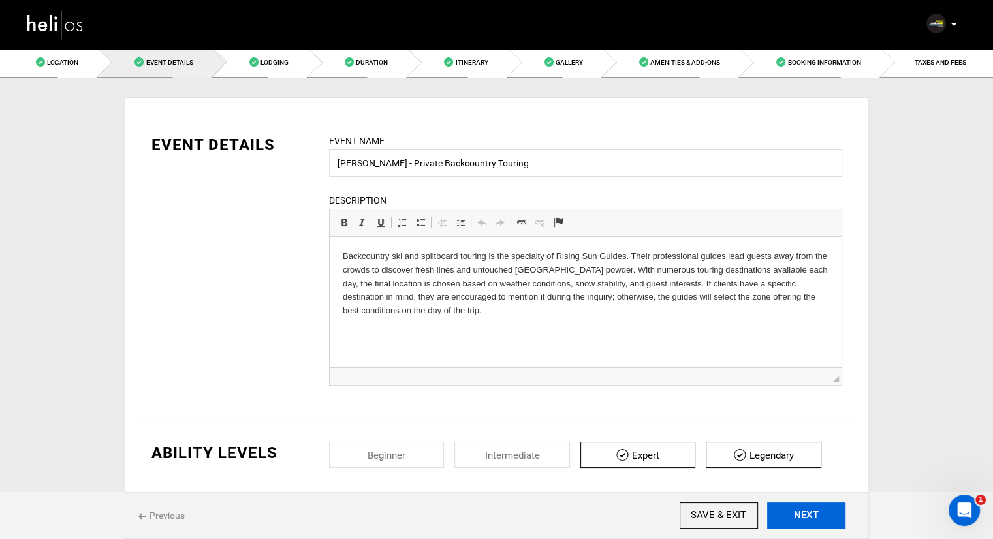
click at [791, 518] on button "NEXT" at bounding box center [806, 516] width 78 height 26
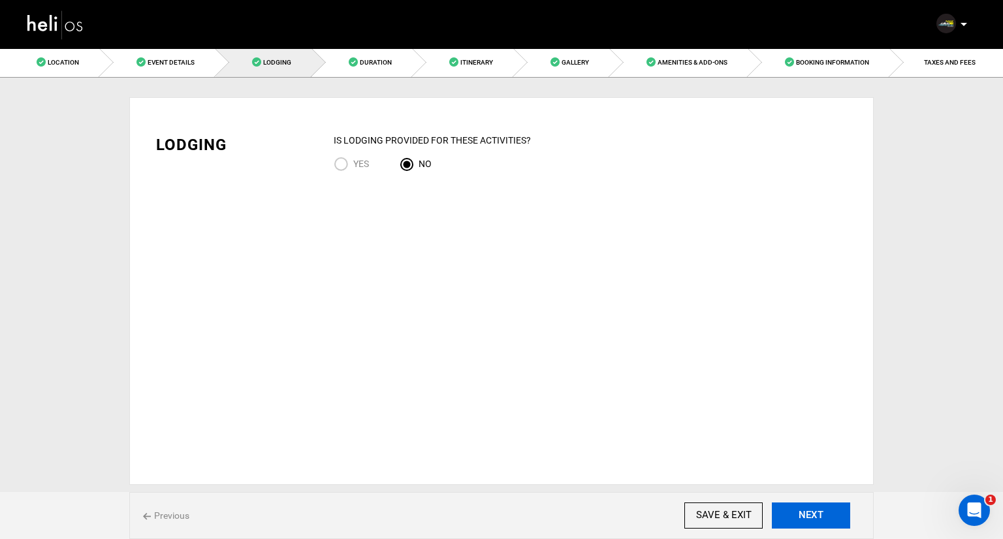
click at [791, 518] on button "NEXT" at bounding box center [811, 516] width 78 height 26
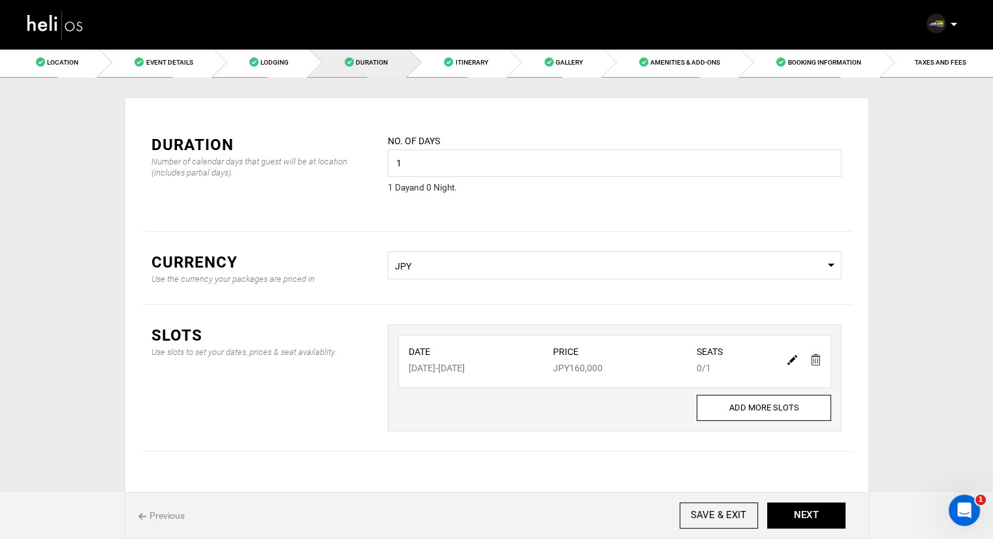
click at [793, 358] on img at bounding box center [792, 360] width 10 height 10
type input "[DATE]"
type input "160000"
type input "1"
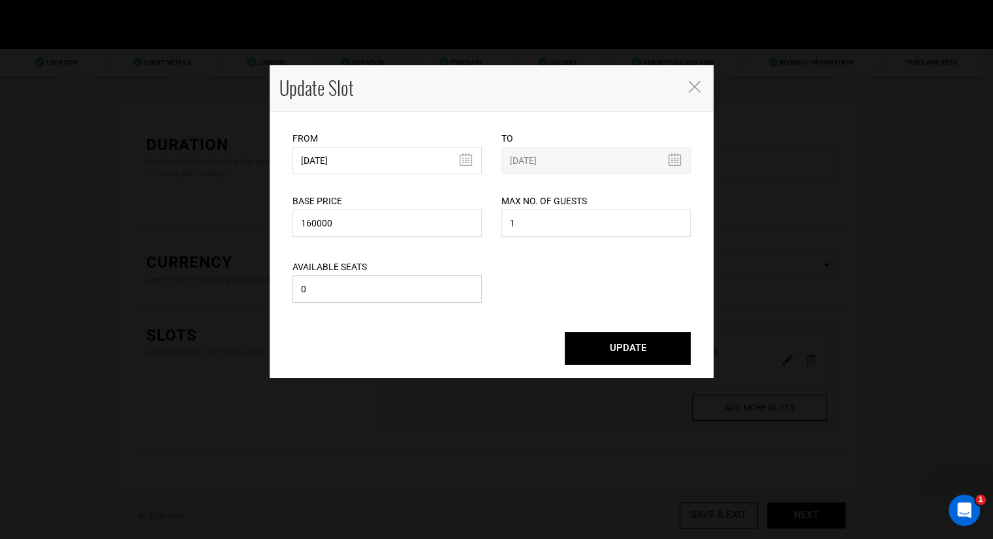
click at [410, 293] on input "0" at bounding box center [387, 289] width 189 height 27
type input "1"
click at [627, 356] on button "UPDATE" at bounding box center [628, 348] width 126 height 33
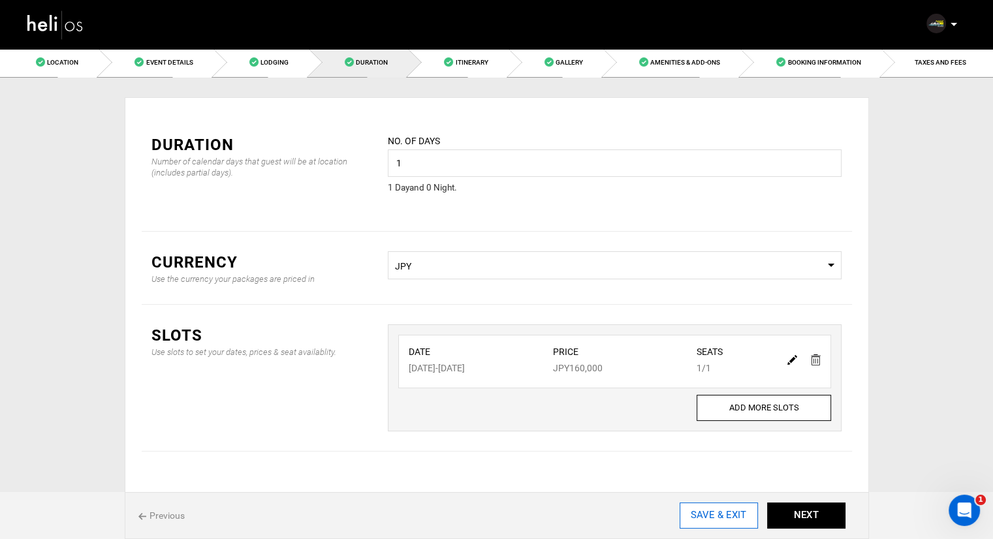
click at [720, 515] on input "SAVE & EXIT" at bounding box center [719, 516] width 78 height 26
